Goal: Task Accomplishment & Management: Manage account settings

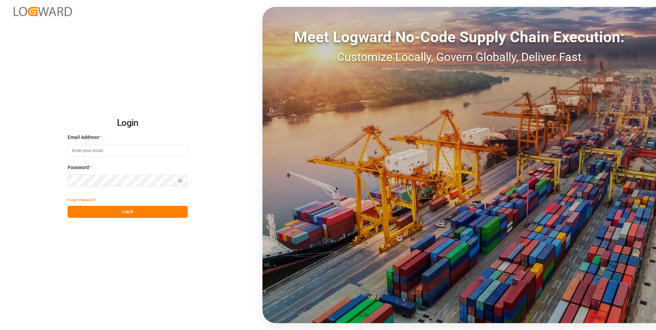
type input "[PERSON_NAME][EMAIL_ADDRESS][PERSON_NAME][DOMAIN_NAME]"
click at [180, 179] on div "Show password" at bounding box center [128, 181] width 120 height 12
click at [179, 180] on icon "button" at bounding box center [180, 180] width 5 height 5
click at [147, 216] on button "Log In" at bounding box center [128, 212] width 120 height 12
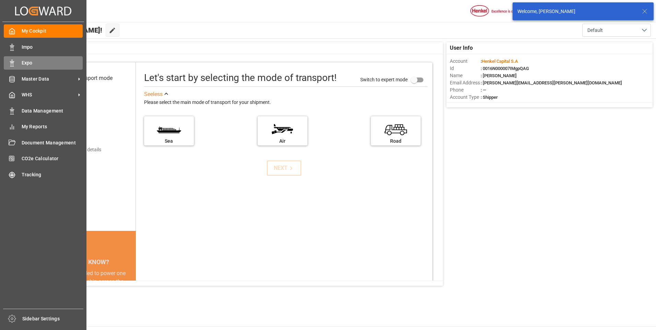
click at [15, 63] on div "Expo Expo" at bounding box center [43, 62] width 79 height 13
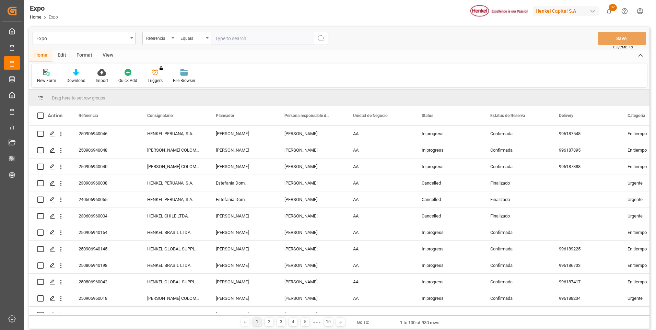
click at [262, 38] on input "text" at bounding box center [262, 38] width 103 height 13
type input "250906940117"
click at [326, 39] on button "search button" at bounding box center [321, 38] width 14 height 13
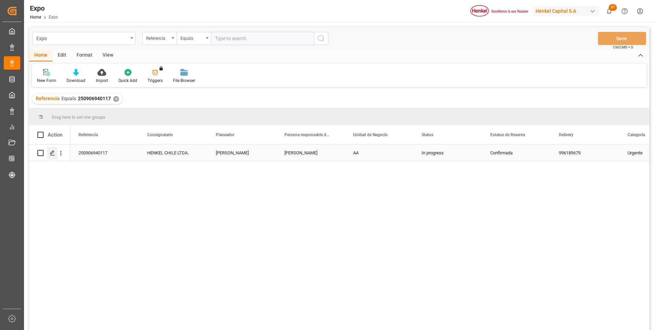
click at [51, 154] on polygon "Press SPACE to select this row." at bounding box center [51, 152] width 3 height 3
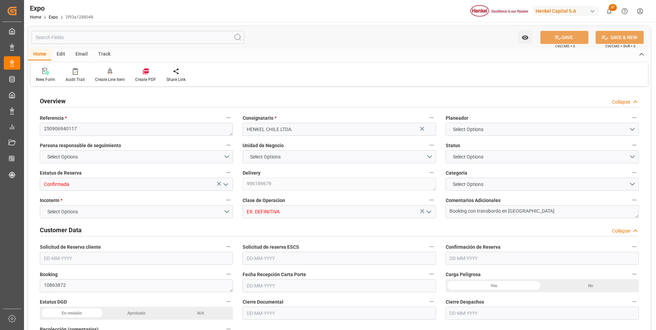
type input "2956.8"
type input "5479.92"
type input "10"
type input "9975636"
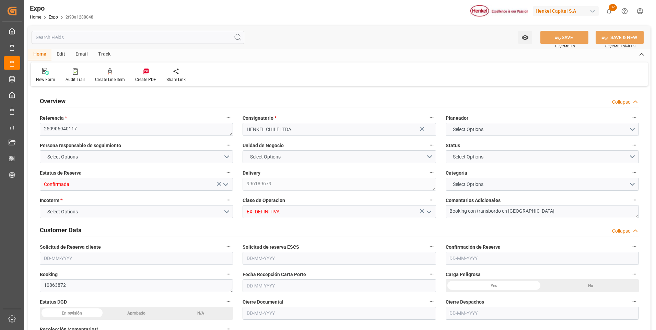
type input "MXZLO"
type input "CLSAI"
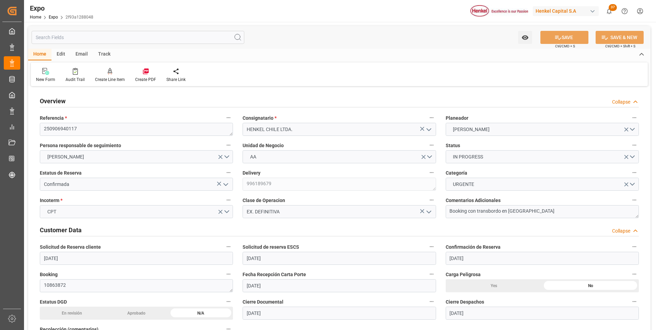
type input "[DATE]"
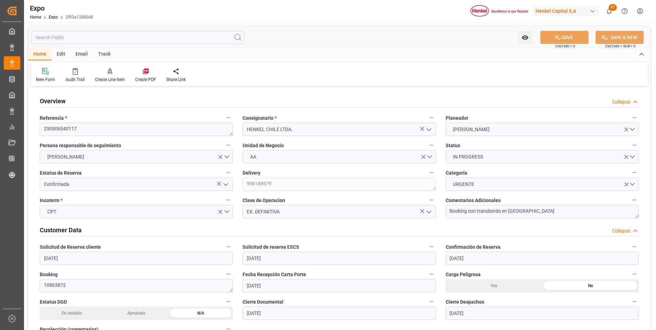
type input "[DATE]"
type input "[DATE] 00:00"
type input "[DATE]"
type input "[DATE] 00:00"
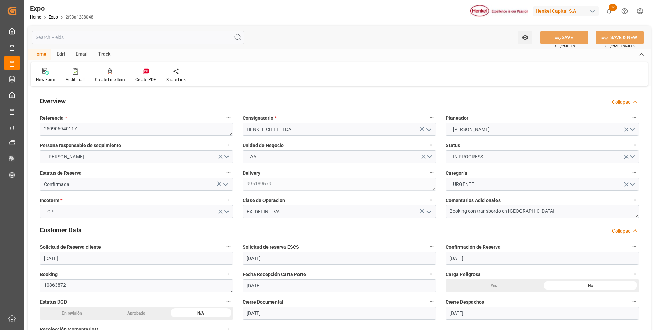
type input "[DATE]"
type input "[DATE] 02:00"
type input "[DATE] 00:00"
type input "[DATE] 08:00"
type input "[DATE] 00:00"
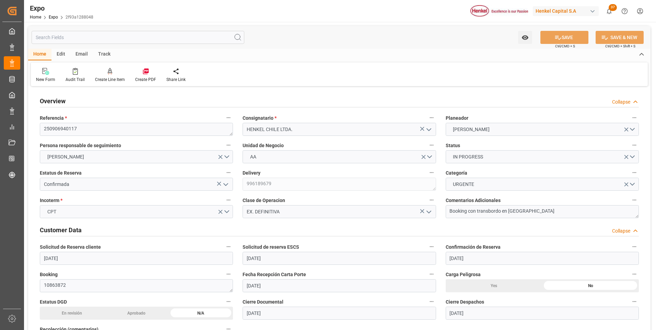
type input "[DATE] 09:06"
type input "[DATE] 02:00"
type input "[DATE] 17:40"
type input "[DATE] 12:00"
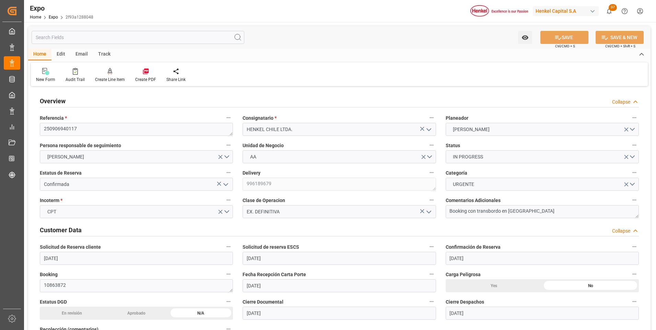
type input "[DATE] 05:52"
type input "[DATE] 07:00"
type input "[DATE] 08:00"
type input "[DATE] 06:33"
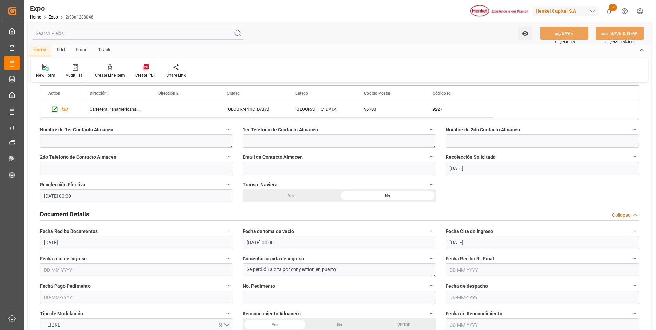
scroll to position [583, 0]
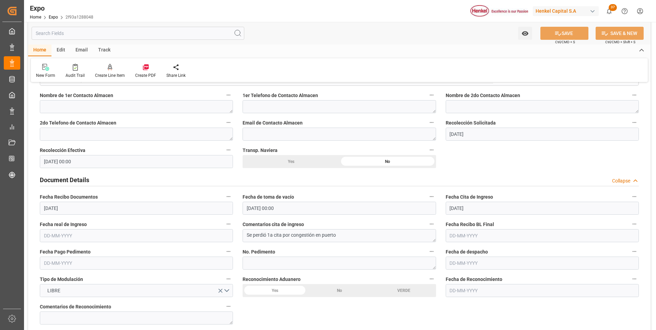
click at [67, 236] on input "text" at bounding box center [136, 235] width 193 height 13
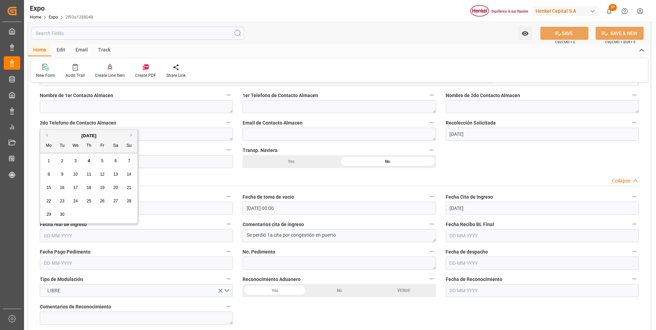
click at [88, 156] on div "1 2 3 4 5 6 7" at bounding box center [89, 160] width 94 height 13
click at [88, 161] on span "4" at bounding box center [89, 160] width 2 height 5
type input "[DATE]"
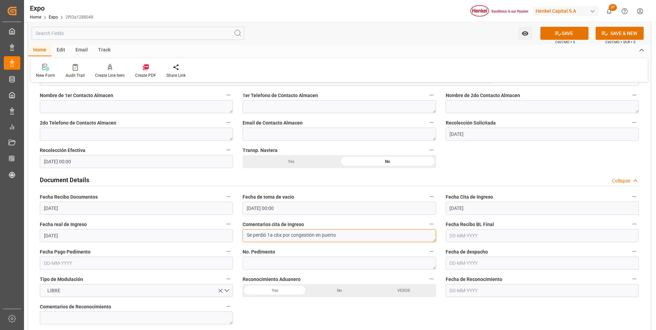
click at [345, 238] on textarea "Se perdió 1a cita por congestión en puerto" at bounding box center [339, 235] width 193 height 13
type textarea "Se perdió 1a cita por congestión en puerto, considerar costos"
click at [48, 267] on input "text" at bounding box center [136, 263] width 193 height 13
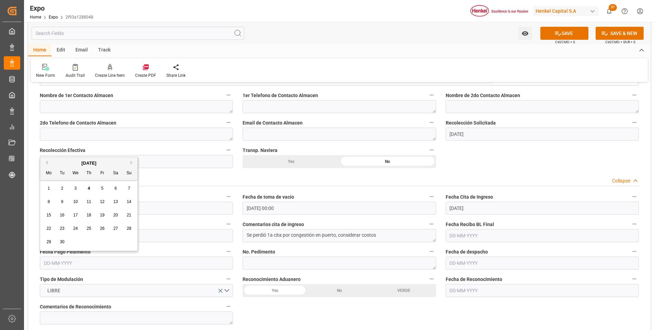
drag, startPoint x: 87, startPoint y: 188, endPoint x: 91, endPoint y: 189, distance: 4.2
click at [87, 187] on div "4" at bounding box center [89, 189] width 9 height 8
type input "[DATE]"
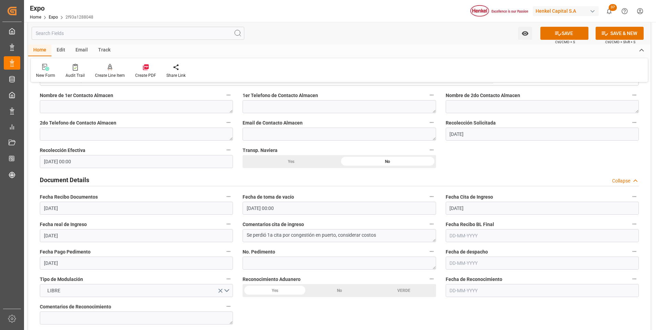
click at [468, 262] on input "text" at bounding box center [542, 263] width 193 height 13
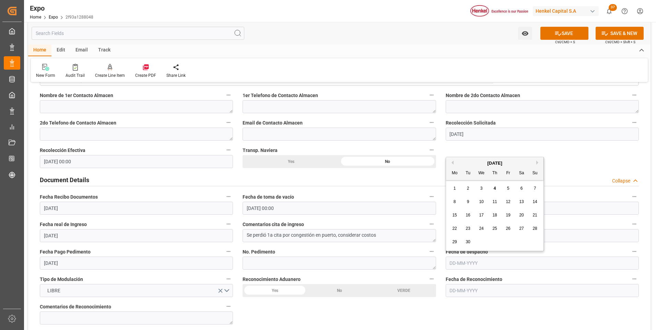
click at [494, 190] on span "4" at bounding box center [495, 188] width 2 height 5
type input "[DATE]"
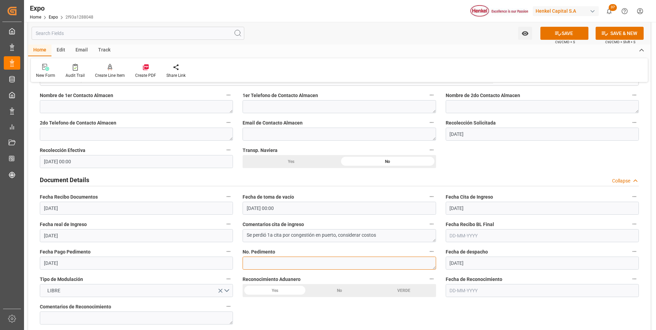
click at [299, 267] on textarea at bounding box center [339, 263] width 193 height 13
paste textarea "25 16 3108 5003860"
type textarea "25 16 3108 5003860"
click at [343, 291] on div "No" at bounding box center [339, 290] width 64 height 13
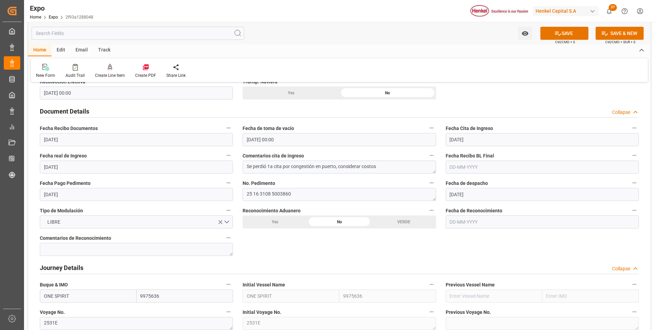
scroll to position [720, 0]
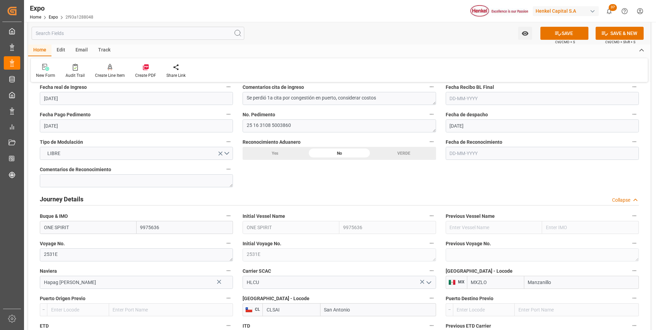
click at [547, 32] on button "SAVE" at bounding box center [564, 33] width 48 height 13
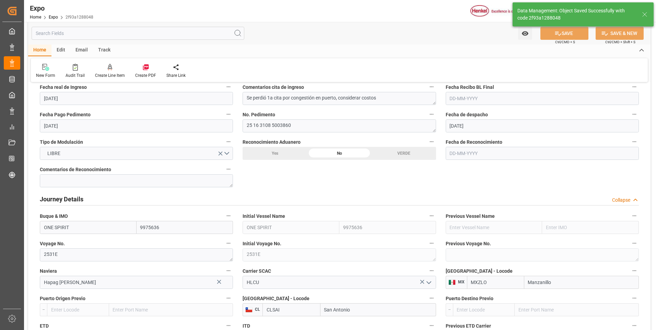
type textarea "[PERSON_NAME]"
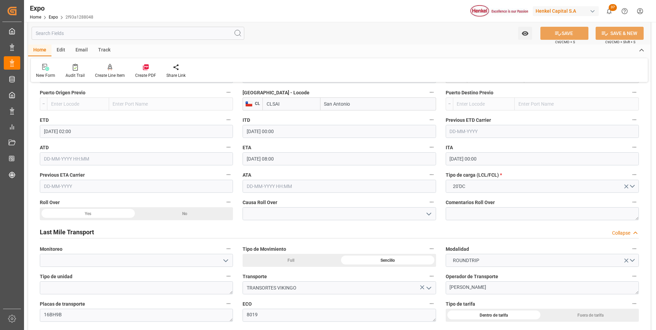
scroll to position [995, 0]
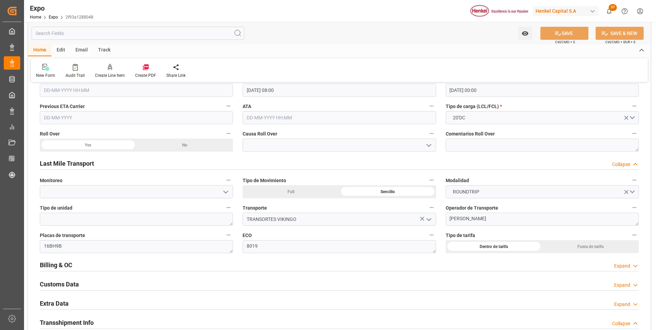
drag, startPoint x: 185, startPoint y: 141, endPoint x: 201, endPoint y: 155, distance: 20.7
click at [185, 142] on div "No" at bounding box center [185, 145] width 97 height 13
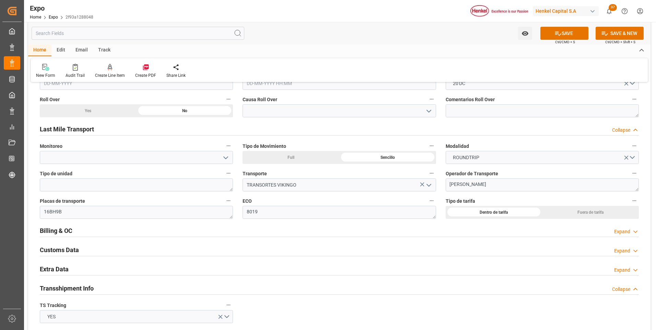
scroll to position [1063, 0]
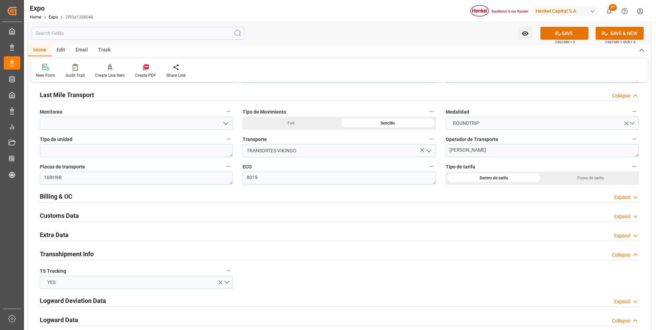
click at [625, 237] on div "Expand" at bounding box center [622, 235] width 16 height 7
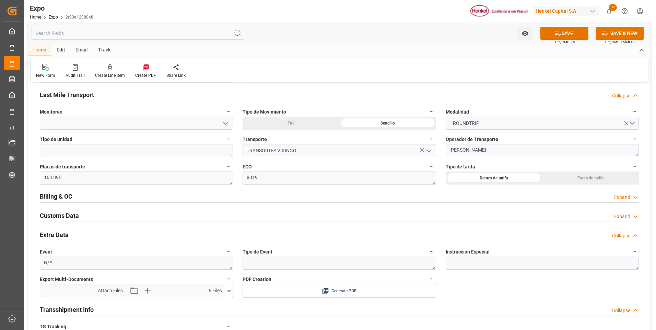
scroll to position [1166, 0]
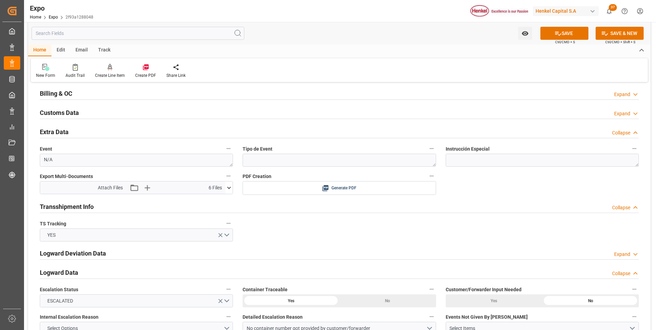
click at [227, 186] on icon at bounding box center [228, 187] width 7 height 7
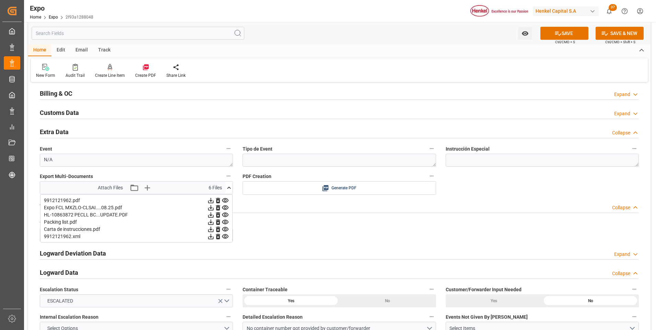
scroll to position [1201, 0]
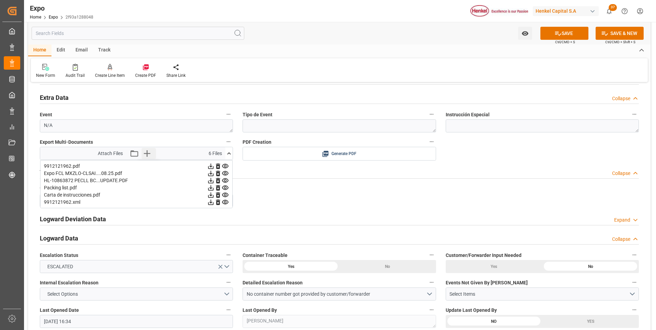
click at [149, 152] on icon "button" at bounding box center [146, 153] width 11 height 11
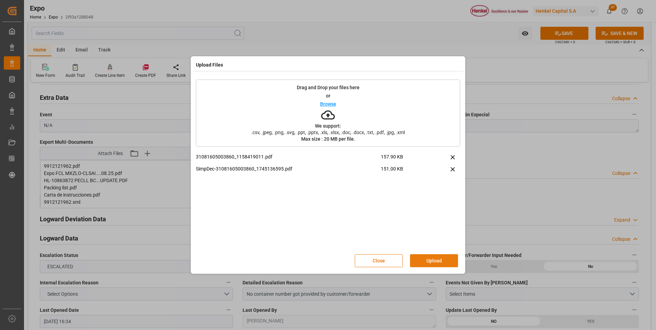
click at [434, 266] on button "Upload" at bounding box center [434, 260] width 48 height 13
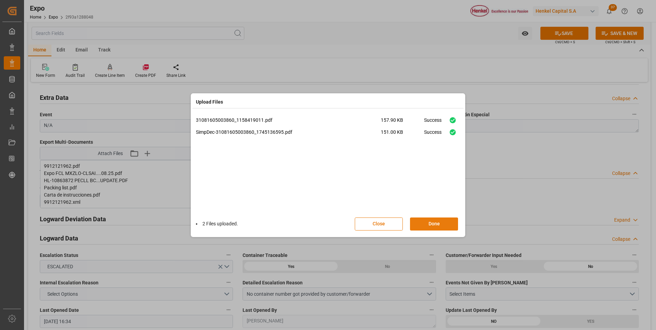
click at [442, 224] on button "Done" at bounding box center [434, 223] width 48 height 13
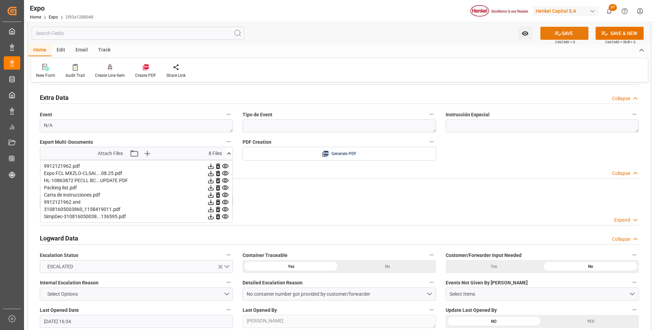
click at [556, 33] on icon at bounding box center [558, 34] width 6 height 4
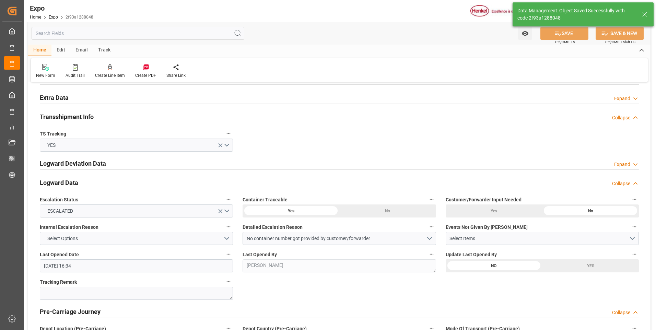
type input "[DATE] 16:35"
click at [636, 98] on icon at bounding box center [635, 98] width 7 height 7
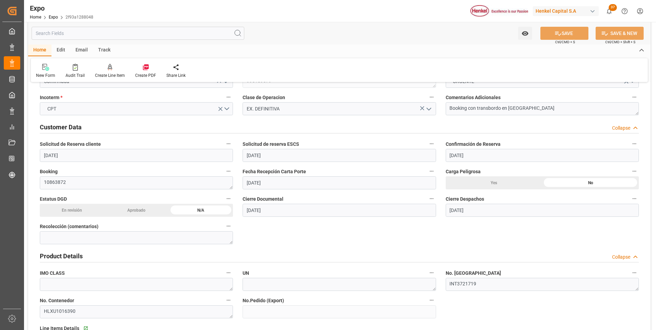
scroll to position [0, 0]
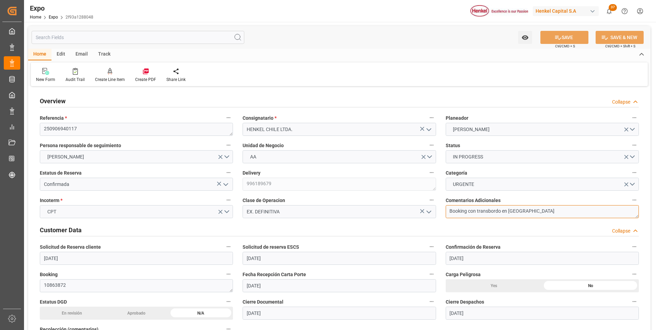
click at [530, 212] on textarea "Booking con transbordo en [GEOGRAPHIC_DATA]" at bounding box center [542, 211] width 193 height 13
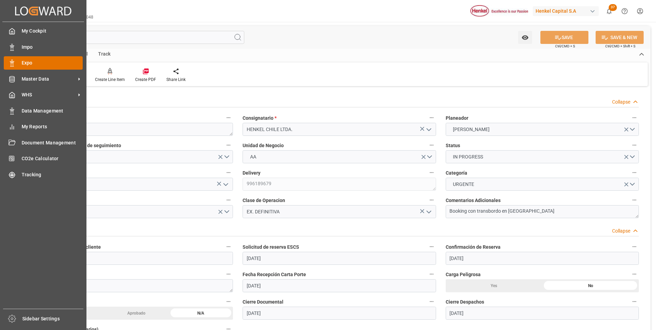
click at [11, 63] on polygon at bounding box center [11, 61] width 2 height 1
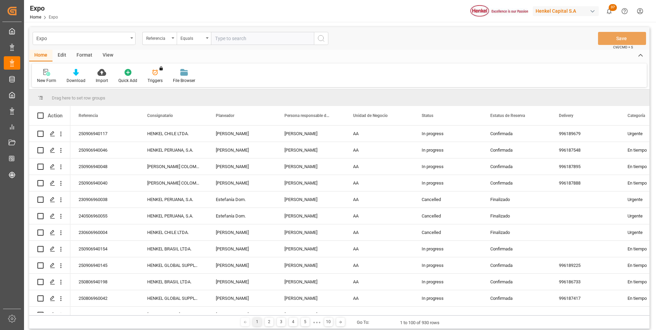
type input "v"
paste input "250906940145"
type input "250906940145"
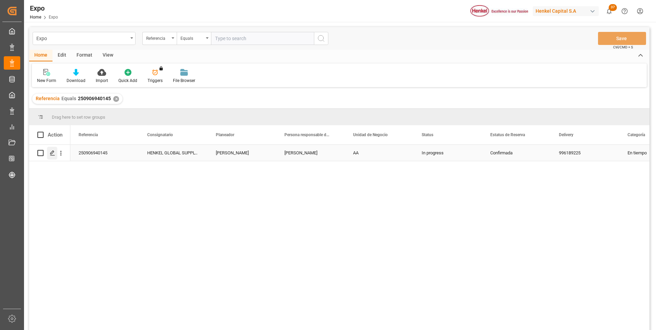
click at [50, 150] on div "Press SPACE to select this row." at bounding box center [52, 153] width 10 height 13
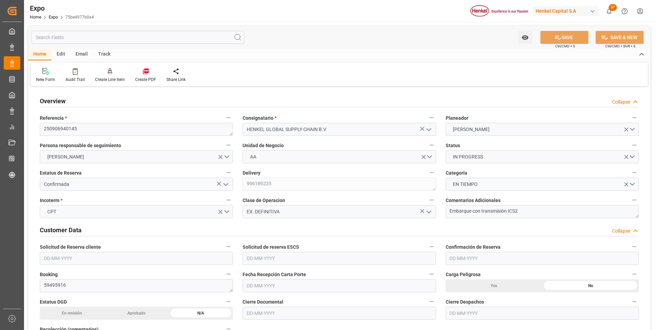
type input "6343.36"
type input "8722.121"
type input "10"
type input "9211482"
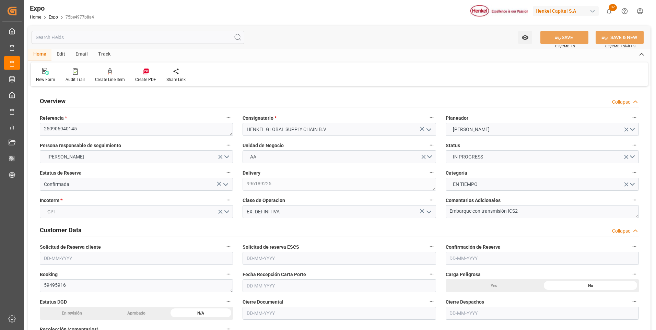
type input "MXATM"
type input "PLGDY"
type input "9292149"
type input "[DATE]"
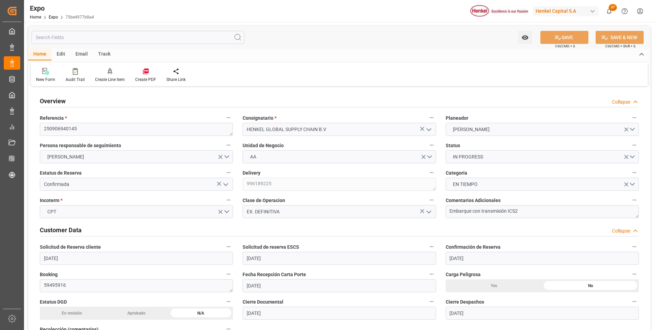
type input "[DATE]"
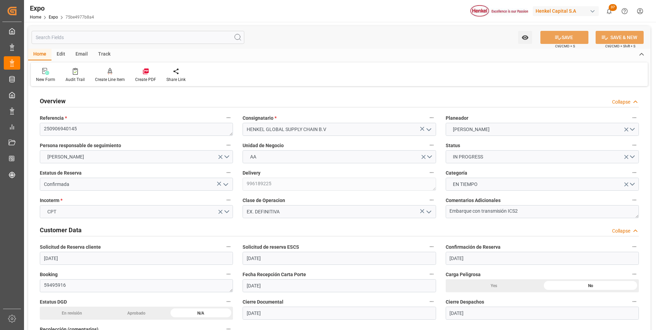
type input "[DATE] 00:00"
type input "[DATE]"
type input "[DATE] 11:25"
type input "[DATE]"
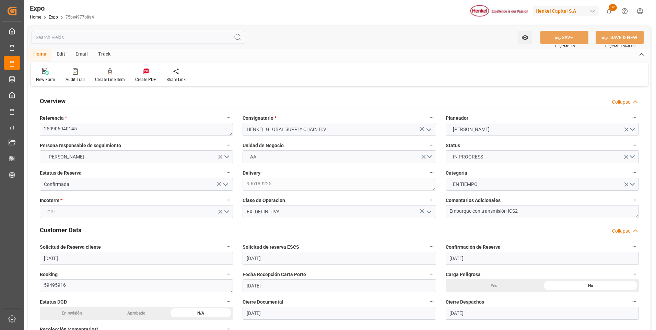
type input "[DATE]"
type input "[DATE] 22:00"
type input "[DATE] 00:00"
type input "[DATE] 23:00"
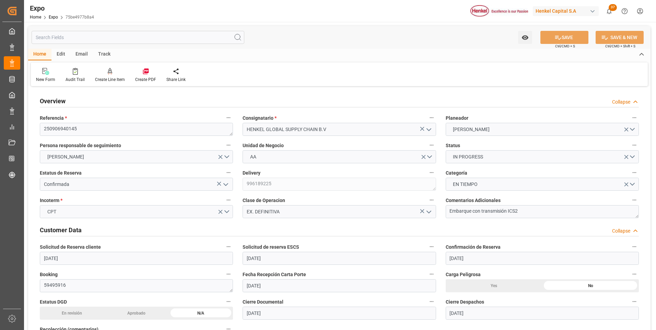
type input "[DATE] 00:00"
type input "[DATE] 09:13"
type input "[DATE] 22:00"
type input "[DATE] 14:00"
type input "[DATE] 08:06"
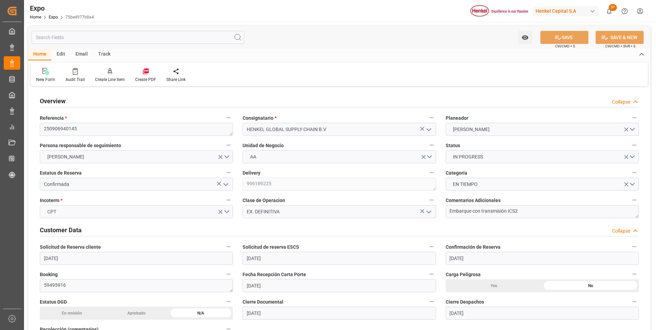
type input "[DATE] 07:00"
type input "[DATE] 23:00"
type input "[DATE] 09:49"
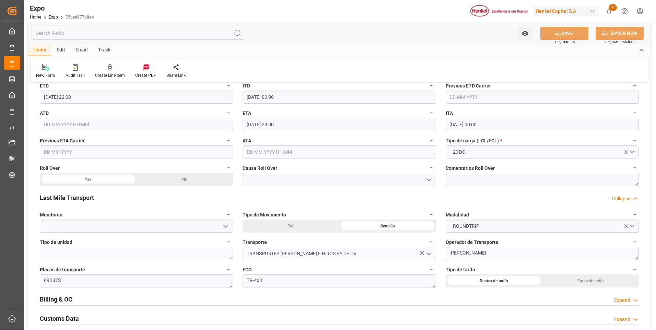
scroll to position [1029, 0]
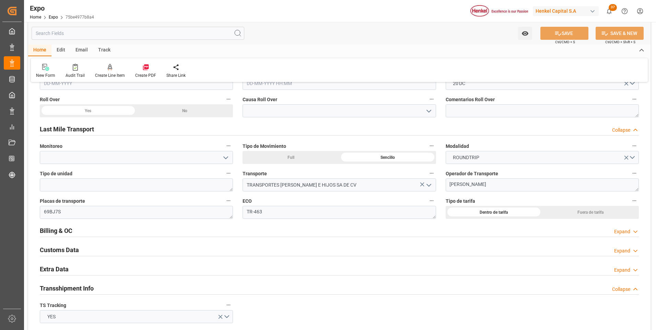
drag, startPoint x: 621, startPoint y: 268, endPoint x: 302, endPoint y: 272, distance: 319.4
click at [621, 269] on div "Expand" at bounding box center [622, 270] width 16 height 7
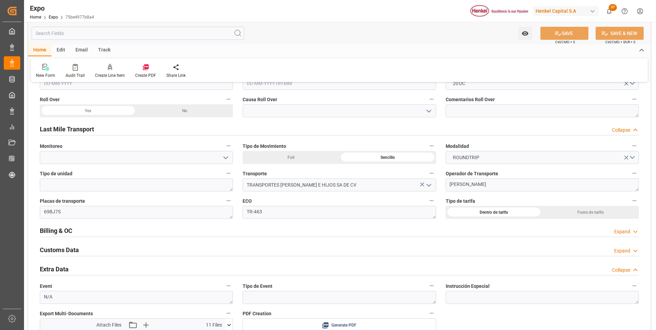
scroll to position [1132, 0]
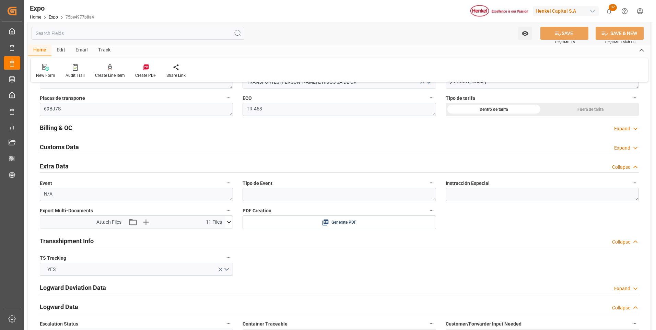
click at [227, 219] on icon at bounding box center [228, 222] width 7 height 7
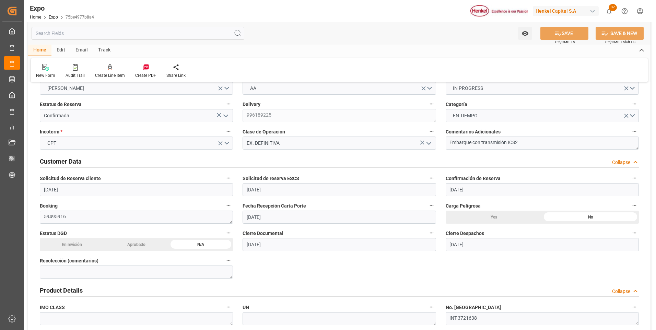
scroll to position [0, 0]
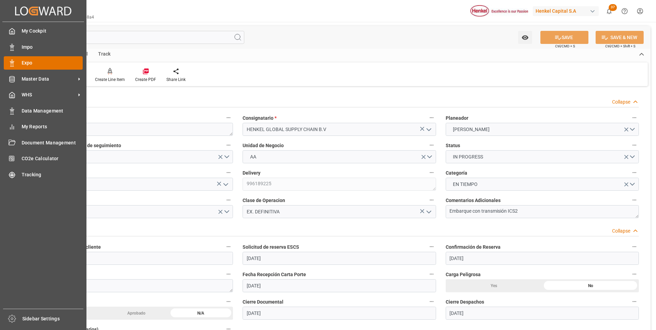
click at [18, 65] on div "Expo Expo" at bounding box center [43, 62] width 79 height 13
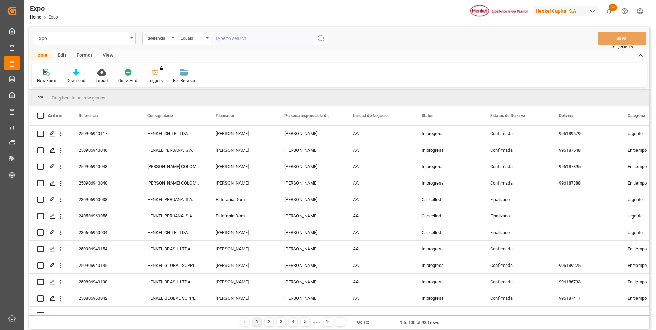
click at [236, 39] on input "text" at bounding box center [262, 38] width 103 height 13
paste input "250906940046"
type input "250906940046"
click at [318, 38] on icon "search button" at bounding box center [321, 38] width 8 height 8
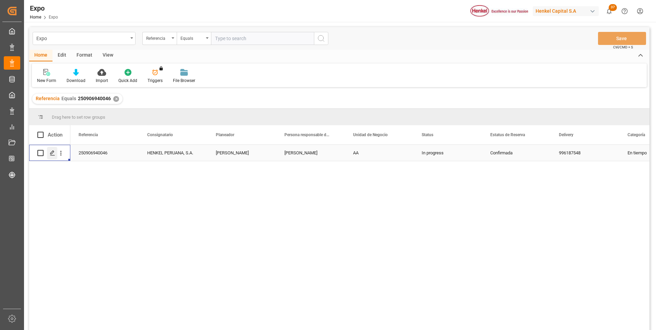
click at [52, 152] on icon "Press SPACE to select this row." at bounding box center [52, 152] width 5 height 5
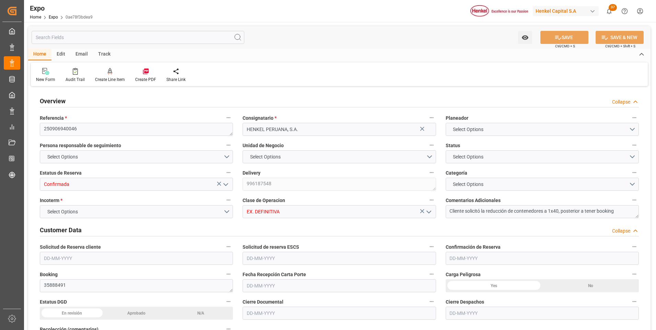
type input "20520"
type input "21530.88"
type input "36"
type input "9938420"
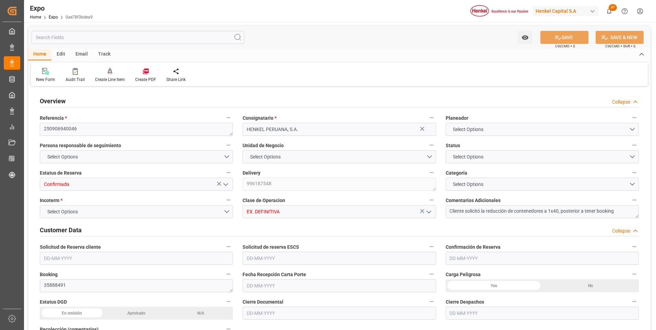
type input "MXZLO"
type input "PECLL"
type input "9938420"
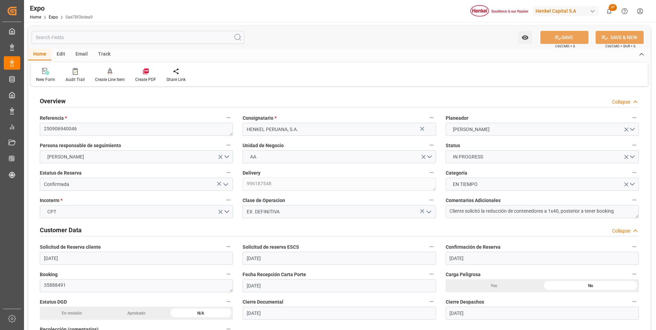
type input "[DATE]"
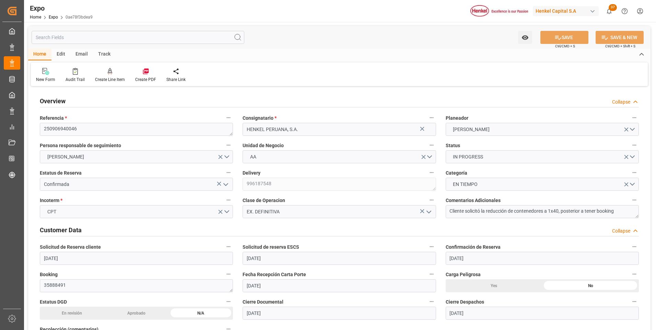
type input "[DATE]"
type input "[DATE] 00:00"
type input "[DATE]"
type input "[DATE] 22:41"
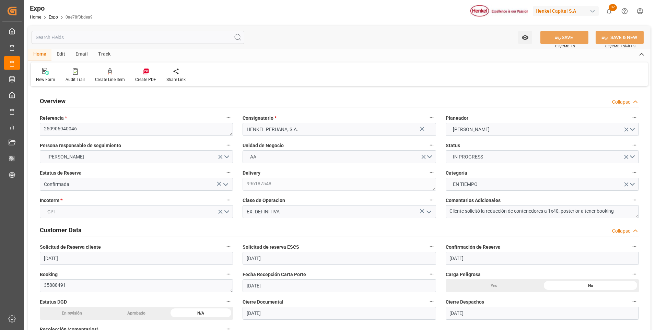
type input "[DATE]"
type input "[DATE] 18:00"
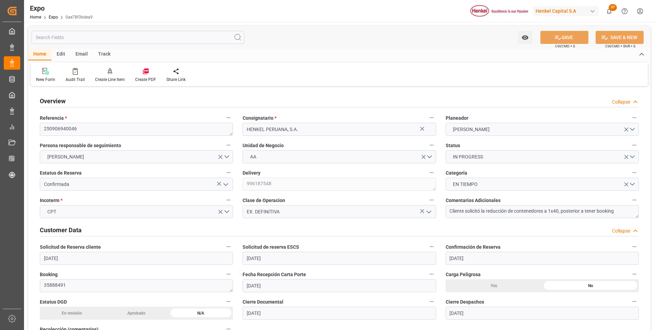
type input "[DATE] 00:00"
type input "[DATE] 01:06"
type input "[DATE] 02:00"
type input "[DATE] 00:00"
type input "[DATE] 16:26"
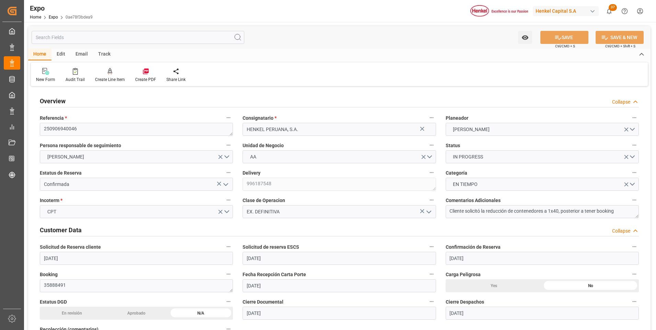
type input "[DATE] 11:40"
type input "[DATE] 20:41"
type input "[DATE] 19:00"
type input "[DATE] 01:22"
type input "[DATE] 02:00"
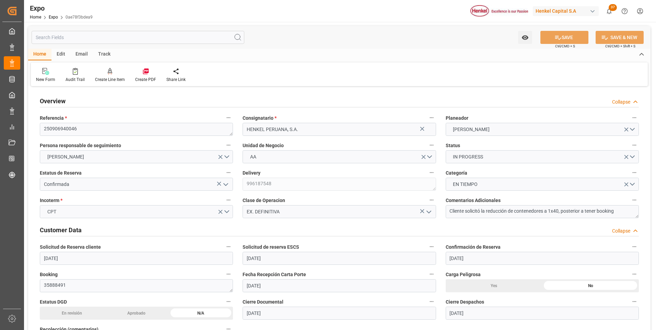
type input "[DATE] 14:12"
